Goal: Transaction & Acquisition: Download file/media

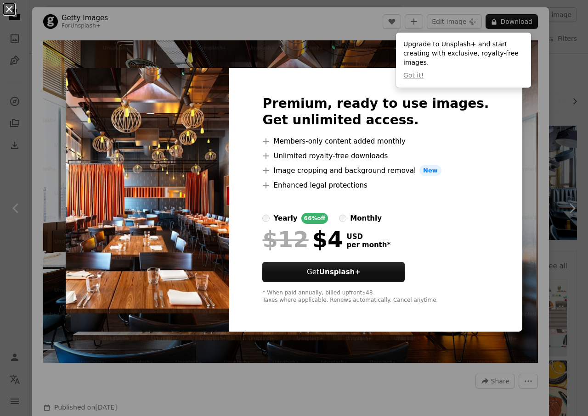
click at [8, 13] on button "An X shape" at bounding box center [9, 9] width 11 height 11
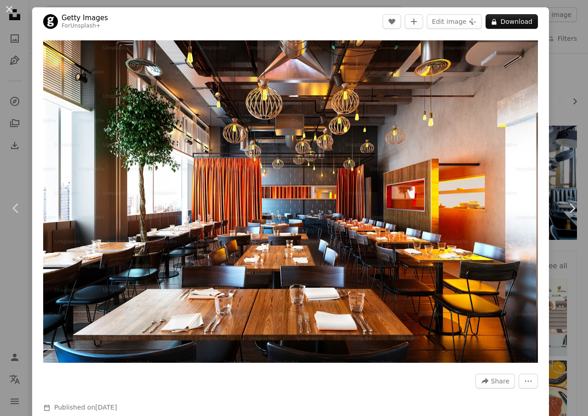
click at [561, 20] on div "An X shape Chevron left Chevron right Getty Images For Unsplash+ A heart A plus…" at bounding box center [294, 208] width 588 height 416
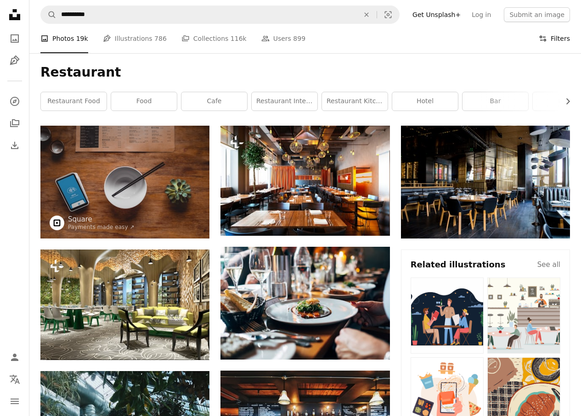
click at [566, 38] on button "Filters Filters" at bounding box center [554, 38] width 31 height 29
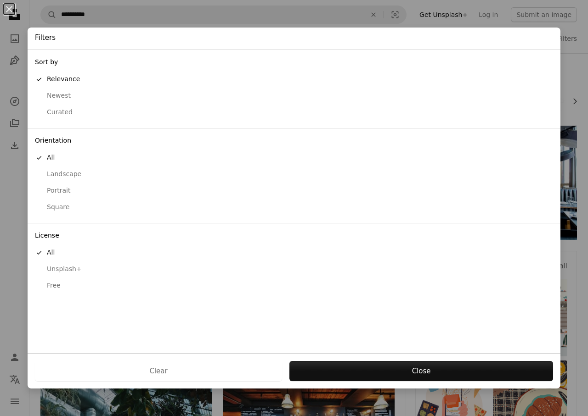
click at [51, 289] on div "Free" at bounding box center [294, 285] width 518 height 9
click at [65, 173] on div "Landscape" at bounding box center [294, 174] width 518 height 9
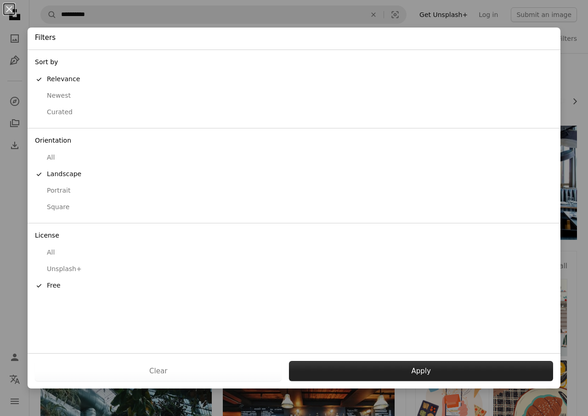
click at [452, 365] on button "Apply" at bounding box center [421, 371] width 264 height 20
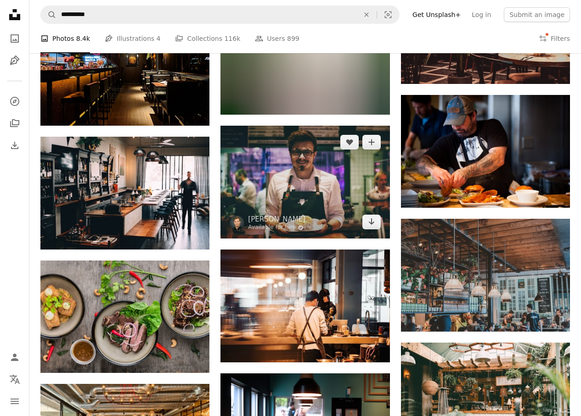
scroll to position [2250, 0]
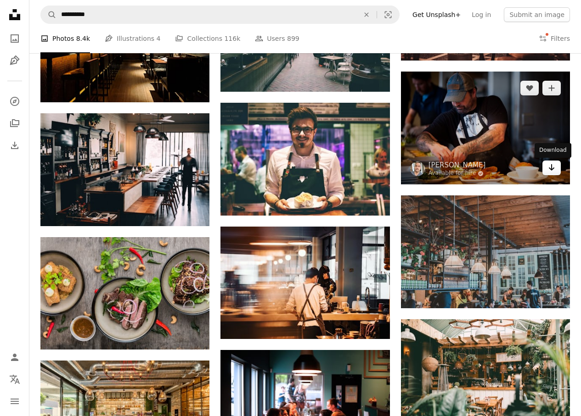
click at [554, 168] on icon "Arrow pointing down" at bounding box center [551, 167] width 7 height 11
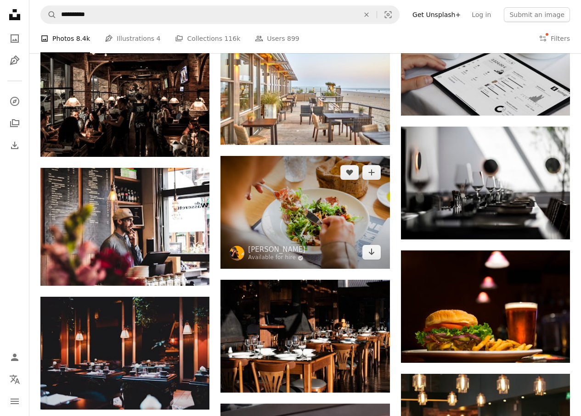
scroll to position [2663, 0]
